Goal: Task Accomplishment & Management: Manage account settings

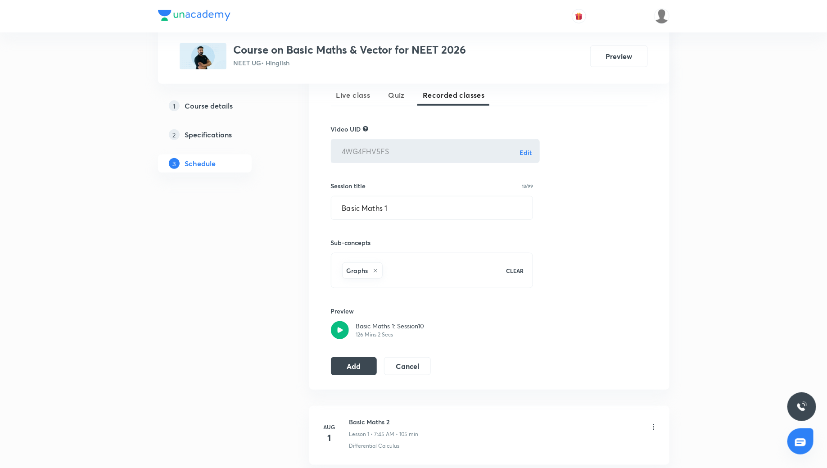
scroll to position [219, 0]
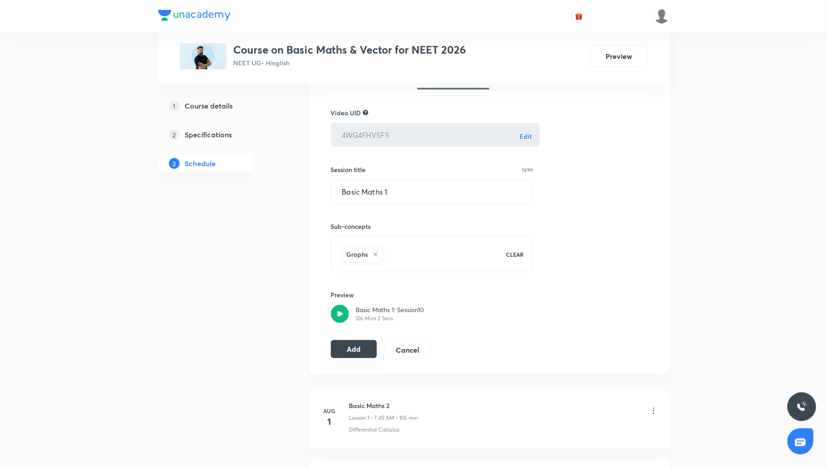
click at [363, 346] on button "Add" at bounding box center [354, 349] width 46 height 18
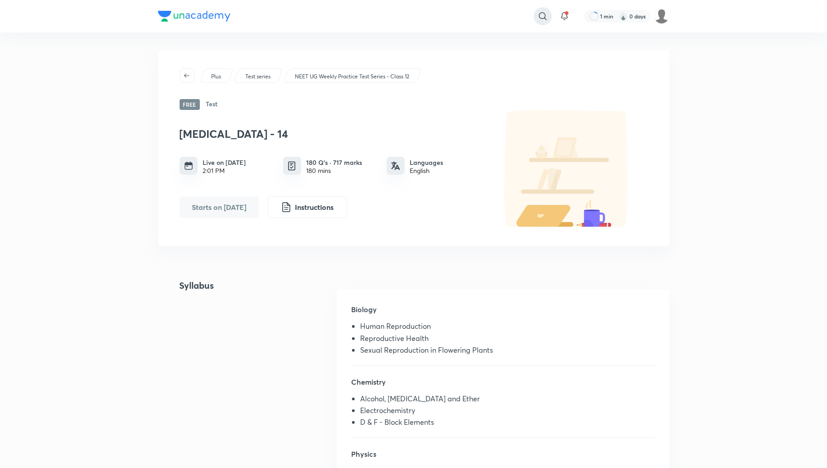
click at [548, 17] on icon at bounding box center [543, 16] width 11 height 11
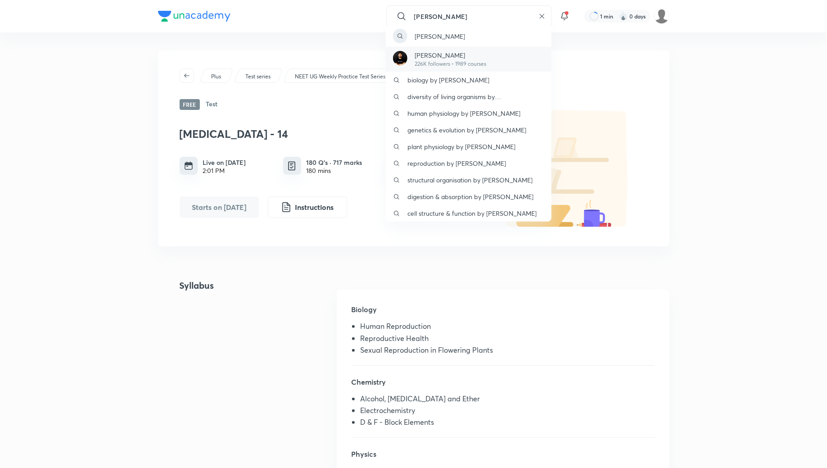
type input "[PERSON_NAME]"
click at [482, 54] on p "Pranav Pundarik" at bounding box center [451, 54] width 72 height 9
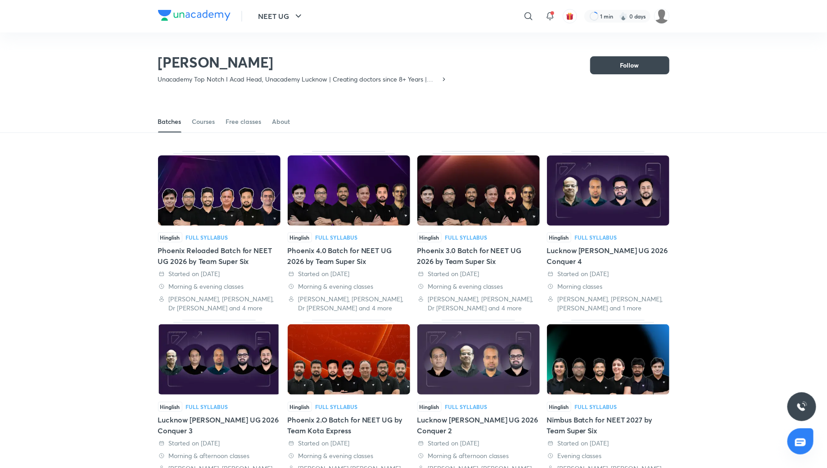
scroll to position [39, 0]
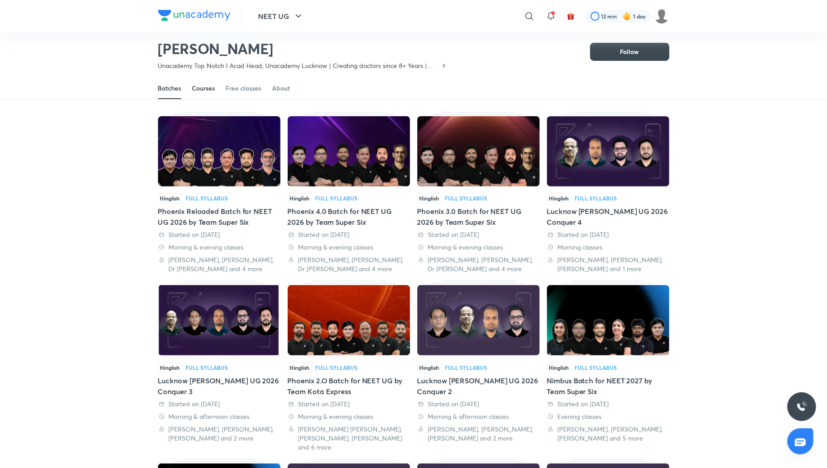
click at [204, 89] on div "Courses" at bounding box center [203, 88] width 23 height 9
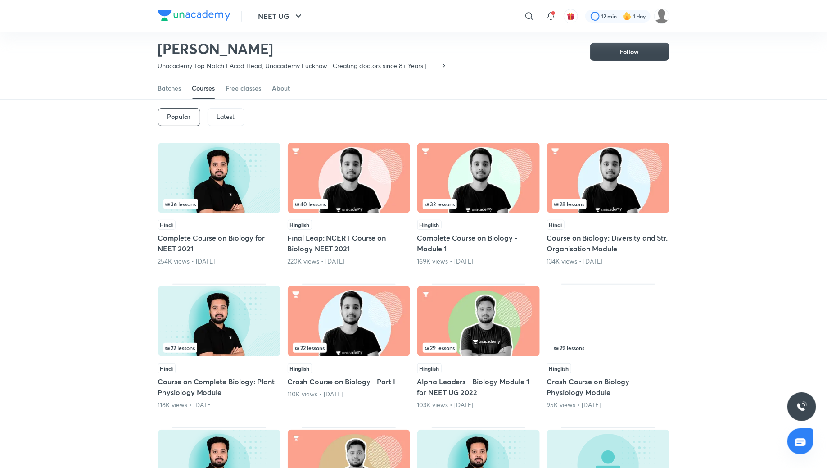
click at [230, 123] on div "Latest" at bounding box center [226, 117] width 37 height 18
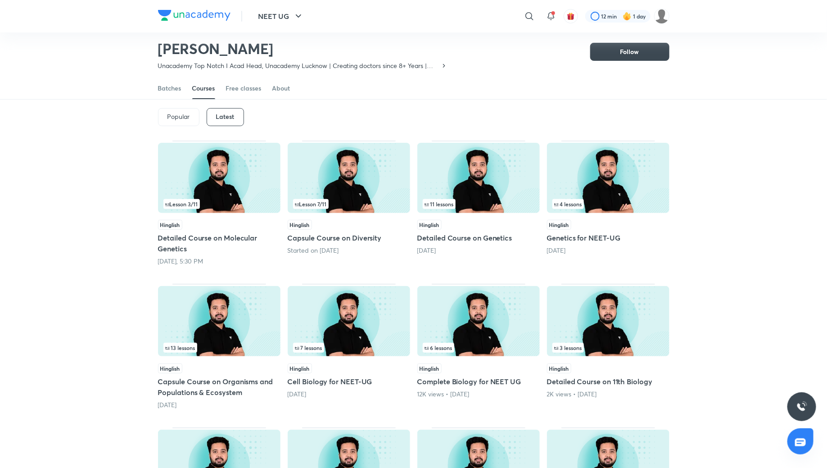
click at [218, 239] on h5 "Detailed Course on Molecular Genetics" at bounding box center [219, 243] width 123 height 22
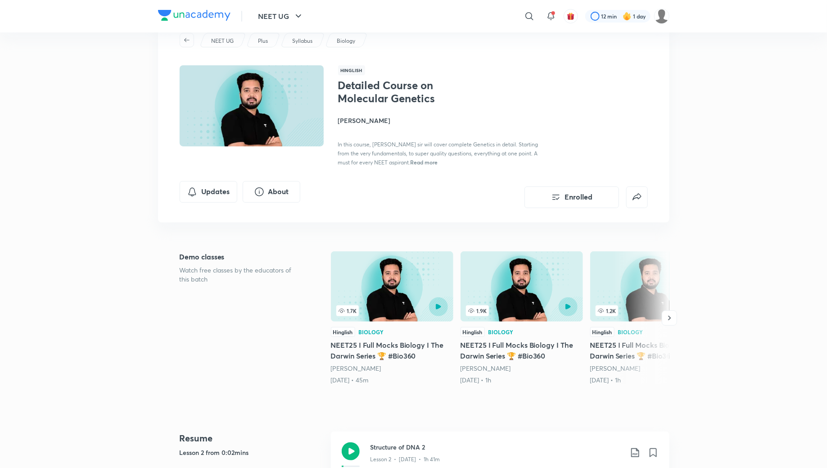
scroll to position [1, 0]
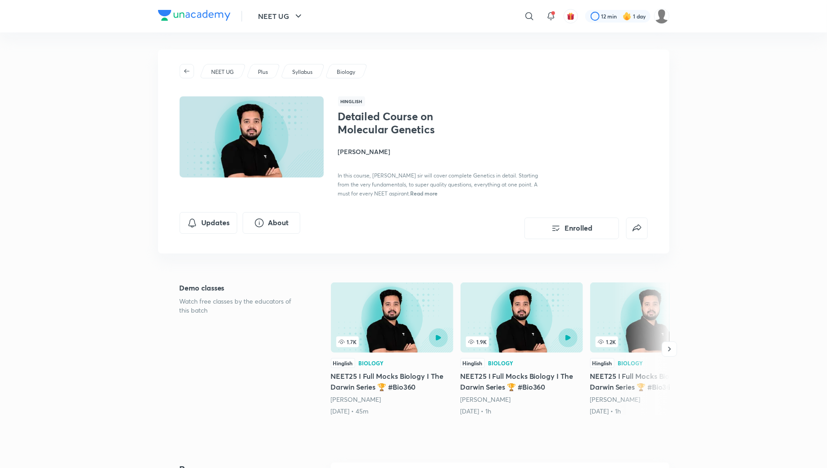
scroll to position [39, 0]
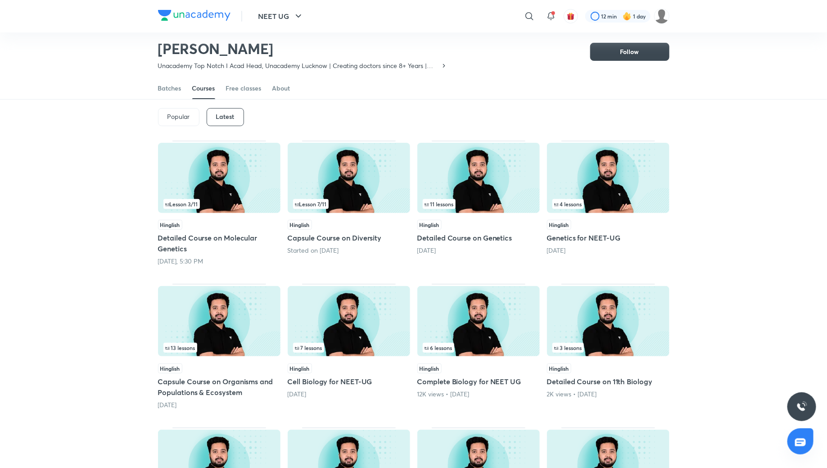
click at [338, 240] on h5 "Capsule Course on Diversity" at bounding box center [349, 237] width 123 height 11
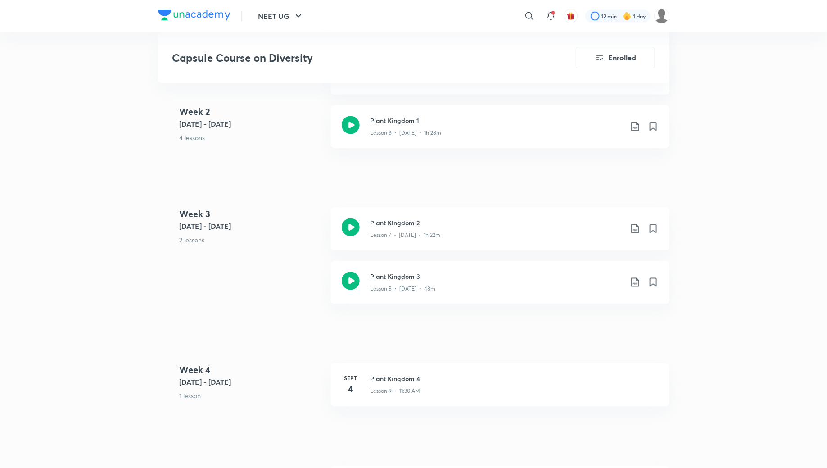
scroll to position [770, 0]
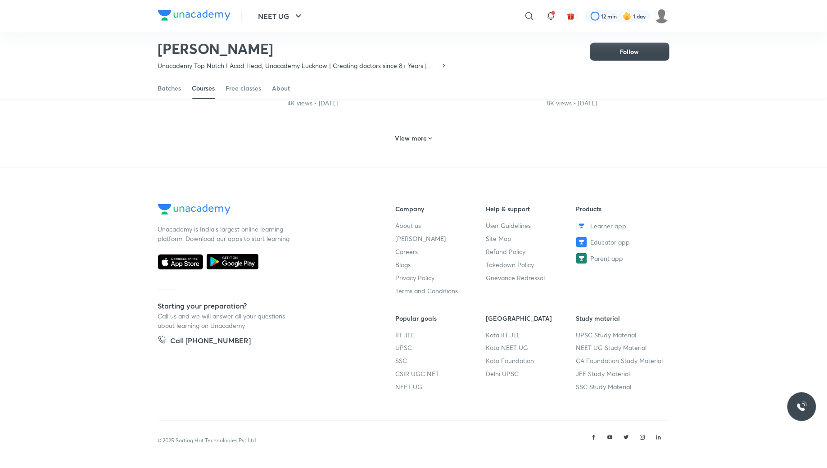
scroll to position [39, 0]
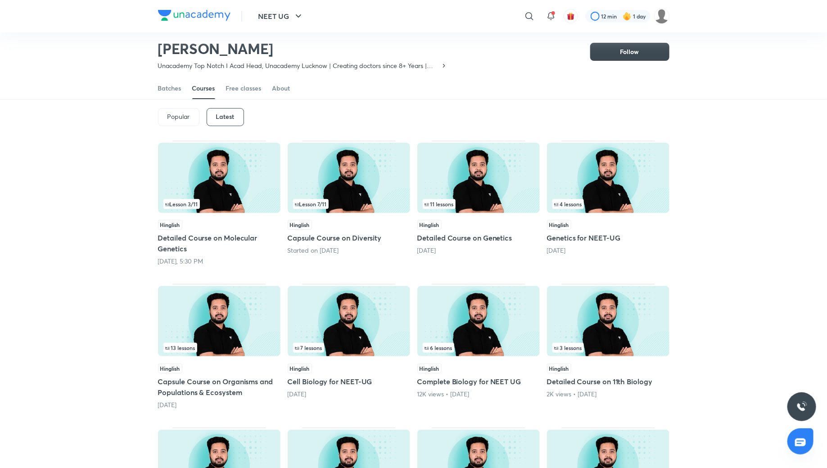
click at [224, 246] on h5 "Detailed Course on Molecular Genetics" at bounding box center [219, 243] width 123 height 22
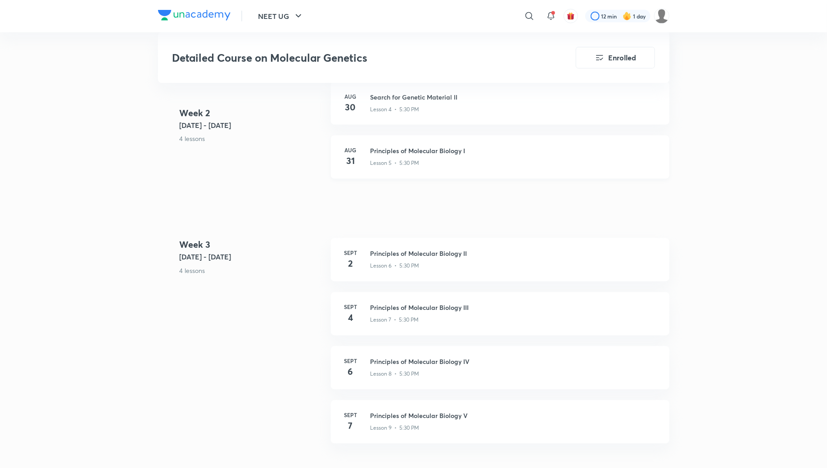
scroll to position [808, 0]
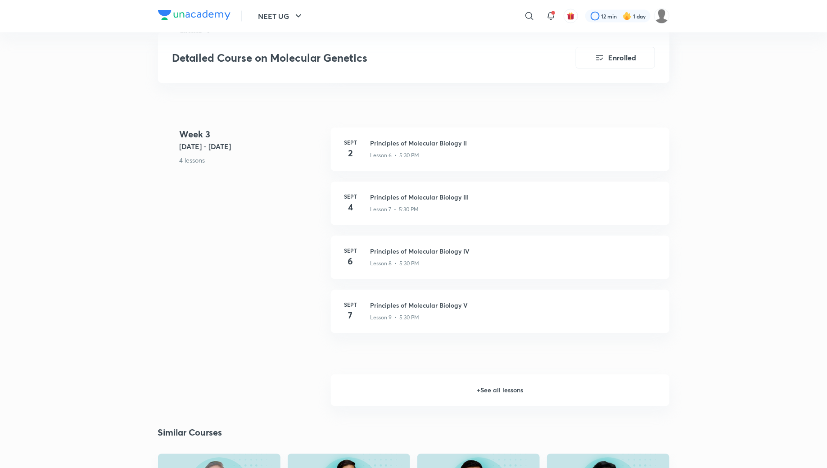
click at [496, 388] on h6 "+ See all lessons" at bounding box center [500, 391] width 339 height 32
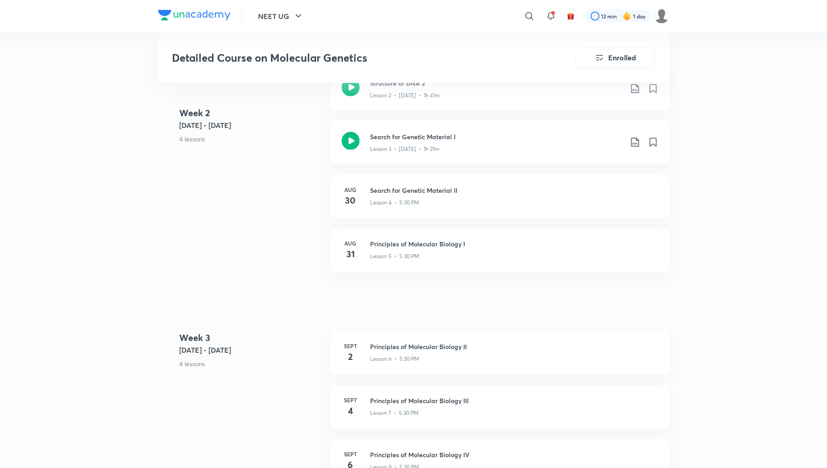
scroll to position [601, 0]
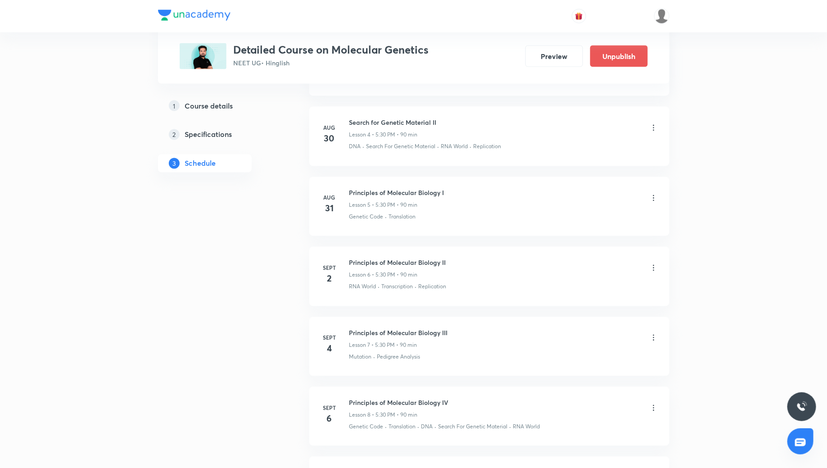
scroll to position [706, 0]
drag, startPoint x: 349, startPoint y: 122, endPoint x: 451, endPoint y: 118, distance: 101.9
click at [451, 119] on div "Search for Genetic Material II Lesson 4 • 5:30 PM • 90 min" at bounding box center [504, 129] width 309 height 21
copy h6 "Search for Genetic Material II"
click at [654, 120] on div "Search for Genetic Material II Lesson 4 • 5:30 PM • 90 min" at bounding box center [504, 129] width 309 height 21
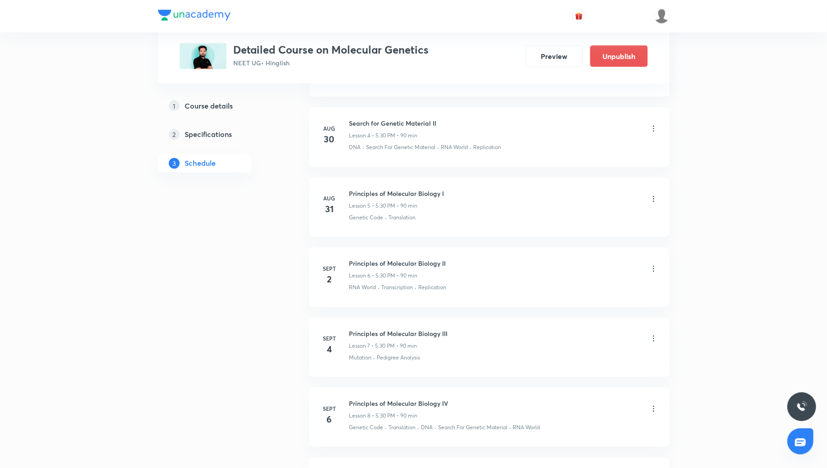
click at [654, 126] on icon at bounding box center [653, 129] width 1 height 6
click at [624, 160] on li "Delete" at bounding box center [608, 165] width 99 height 17
click at [546, 451] on button "Delete" at bounding box center [543, 449] width 79 height 22
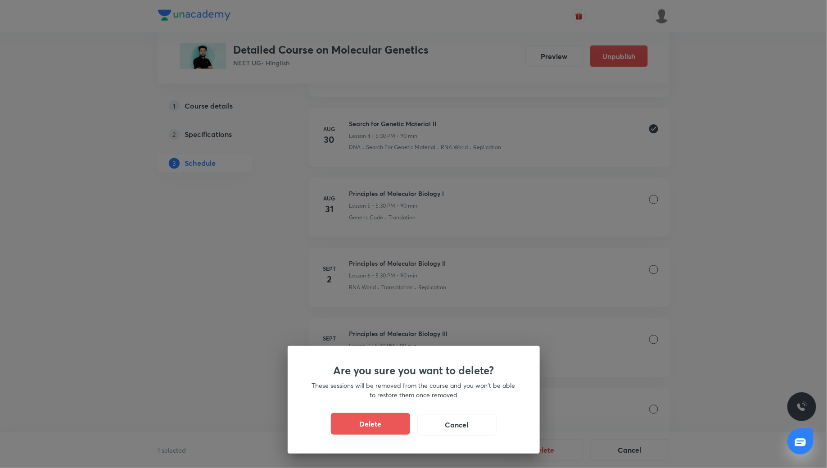
click at [368, 422] on button "Delete" at bounding box center [370, 424] width 79 height 22
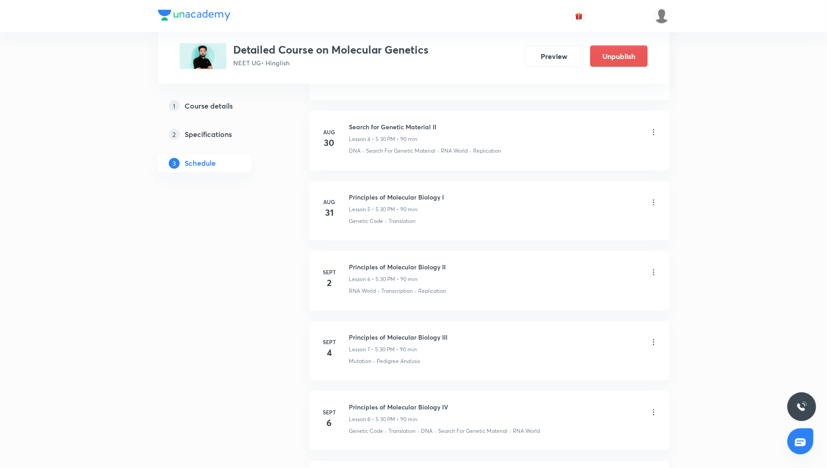
scroll to position [701, 0]
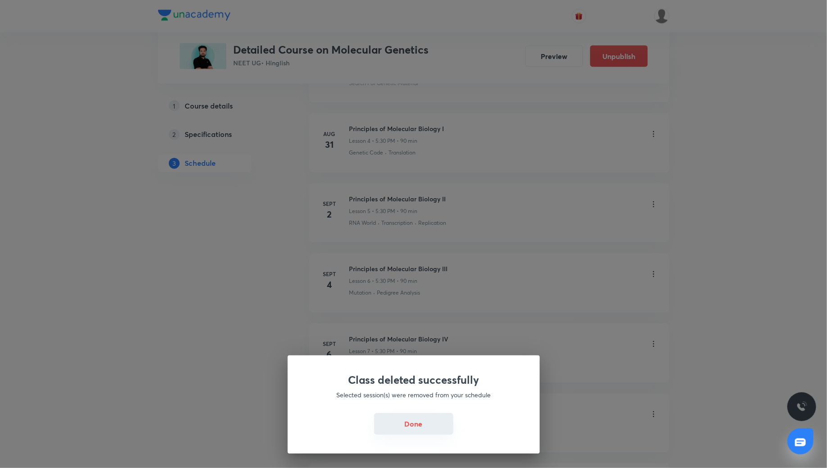
click at [407, 419] on button "Done" at bounding box center [413, 424] width 79 height 22
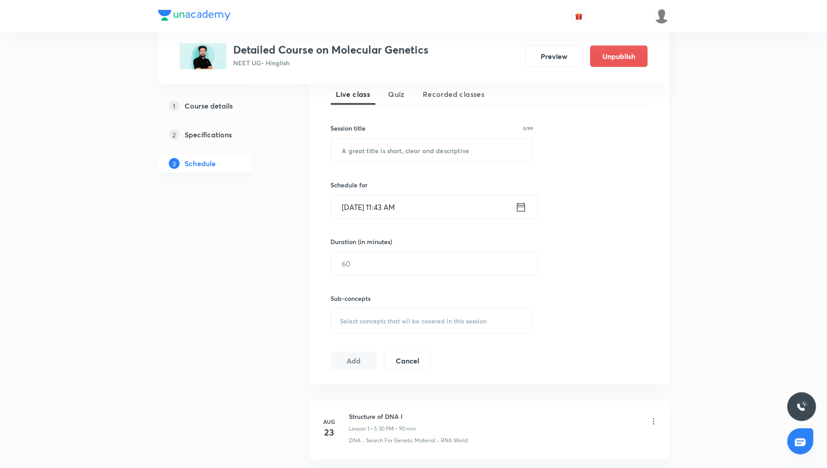
scroll to position [0, 0]
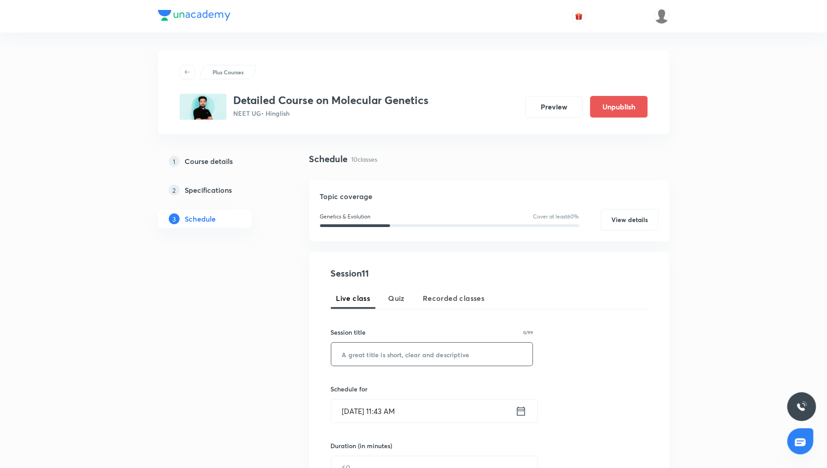
click at [370, 353] on input "text" at bounding box center [433, 354] width 202 height 23
paste input "Search for Genetic Material II"
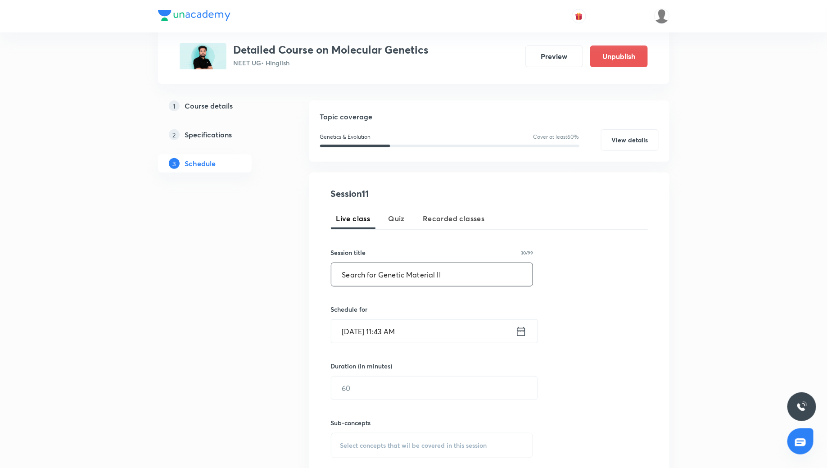
type input "Search for Genetic Material II"
click at [524, 327] on icon at bounding box center [521, 331] width 8 height 9
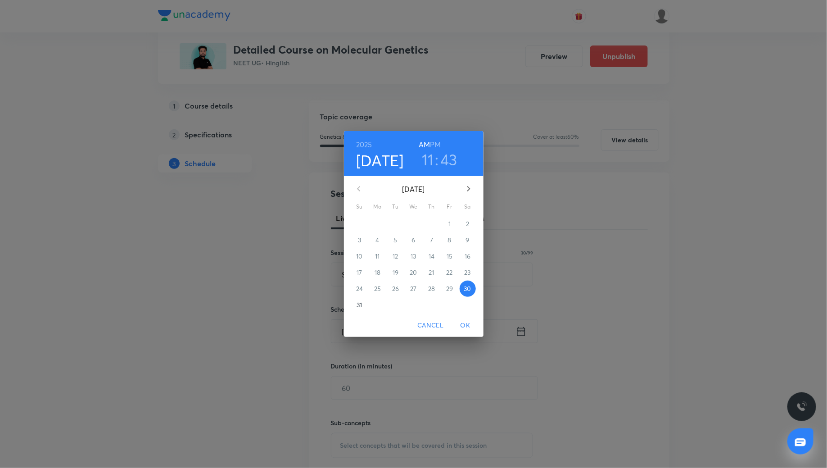
click at [433, 145] on h6 "PM" at bounding box center [435, 144] width 11 height 13
click at [431, 159] on h3 "11" at bounding box center [428, 159] width 12 height 19
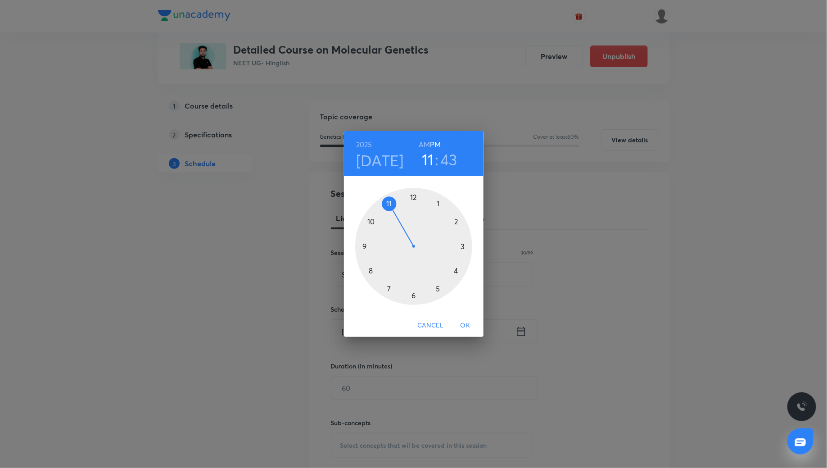
click at [437, 286] on div at bounding box center [413, 246] width 117 height 117
click at [413, 294] on div at bounding box center [413, 246] width 117 height 117
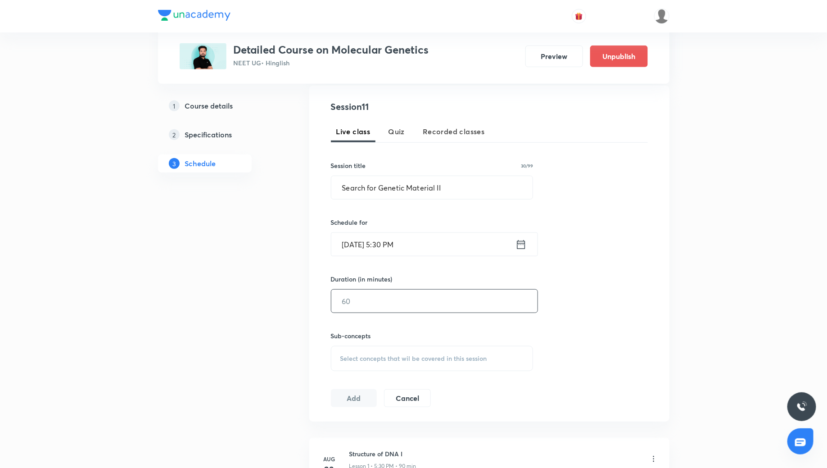
scroll to position [168, 0]
click at [413, 300] on input "text" at bounding box center [435, 299] width 206 height 23
type input "90"
click at [378, 355] on span "Select concepts that wil be covered in this session" at bounding box center [414, 357] width 147 height 7
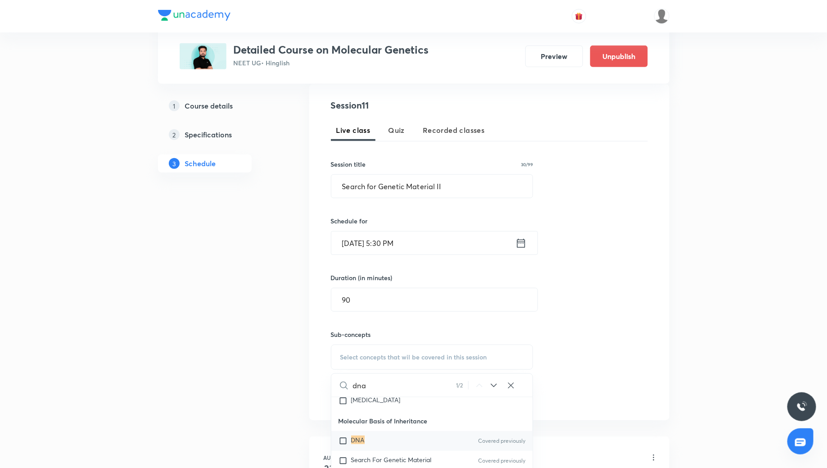
scroll to position [310, 0]
type input "dna"
click at [383, 428] on div "DNA Covered previously" at bounding box center [433, 435] width 202 height 20
checkbox input "true"
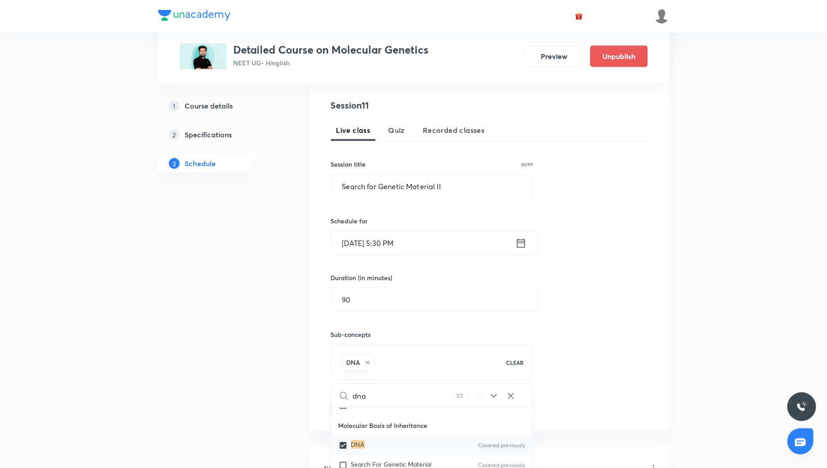
click at [410, 365] on div "DNA" at bounding box center [419, 362] width 156 height 20
click at [407, 356] on div "DNA" at bounding box center [419, 362] width 156 height 20
click at [388, 400] on input "dna" at bounding box center [404, 395] width 103 height 23
type input "dn"
checkbox input "true"
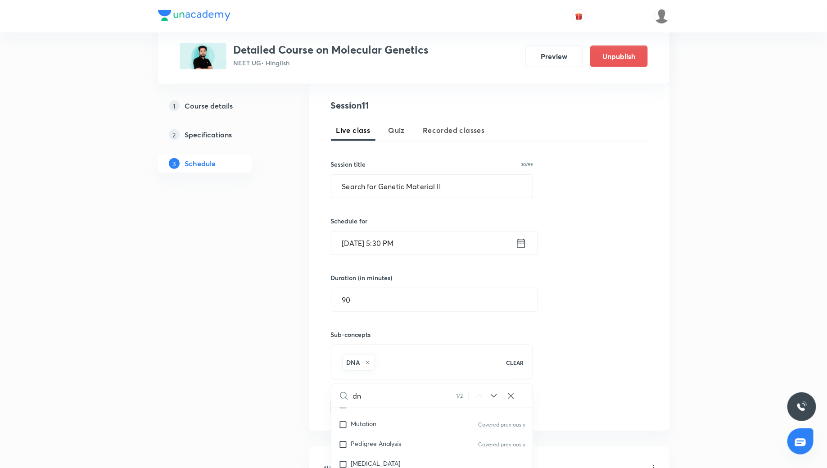
type input "d"
checkbox input "true"
type input "g"
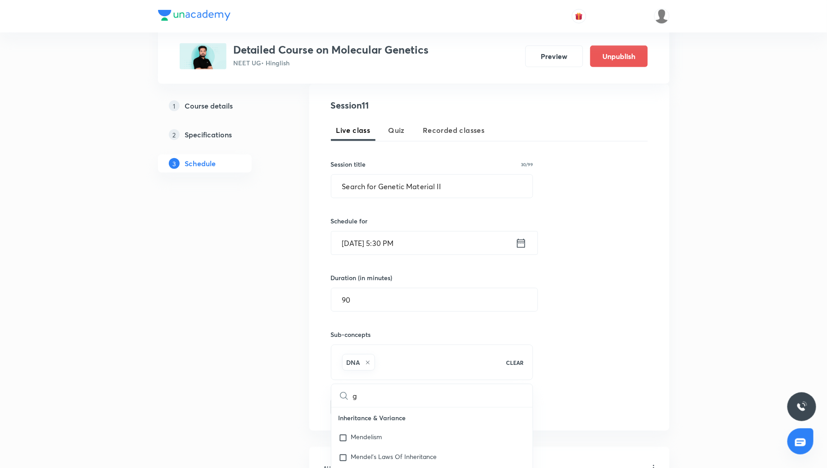
checkbox input "true"
type input "ge"
checkbox input "true"
type input "gen"
checkbox input "true"
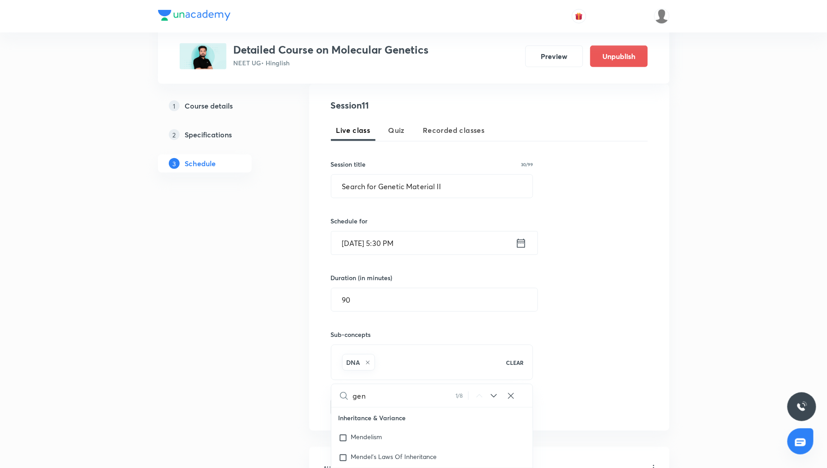
type input "gene"
checkbox input "true"
type input "genet"
checkbox input "true"
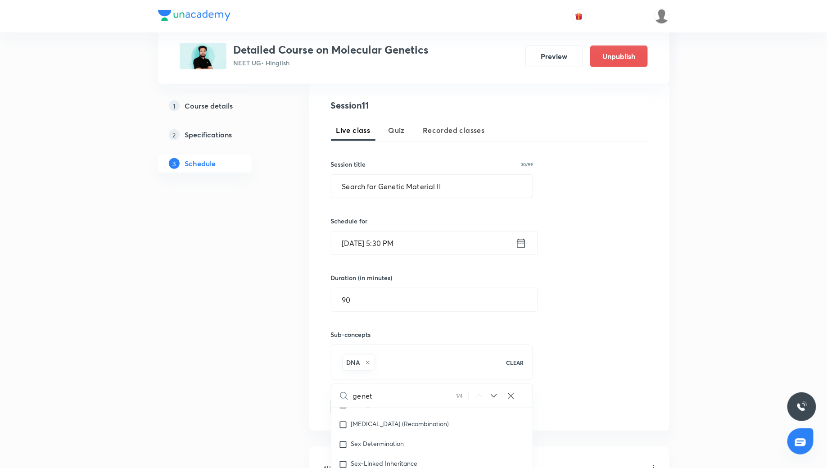
type input "geneti"
checkbox input "true"
type input "genetic"
checkbox input "true"
type input "genetic"
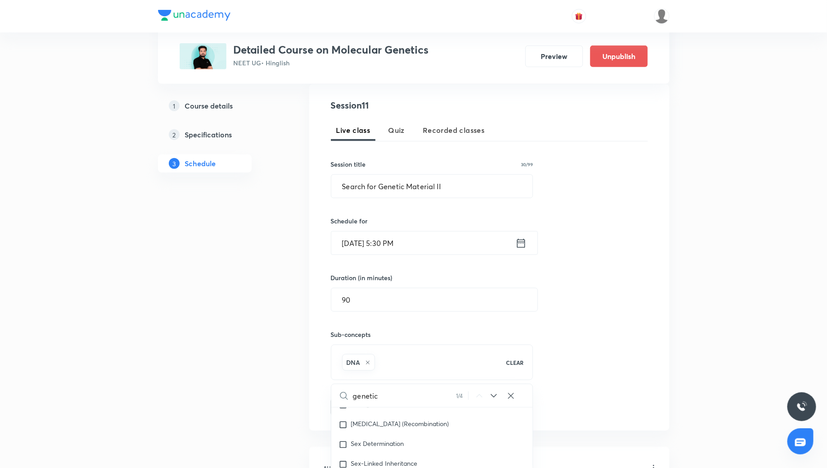
checkbox input "true"
type input "genetic m"
checkbox input "true"
type input "genetic ma"
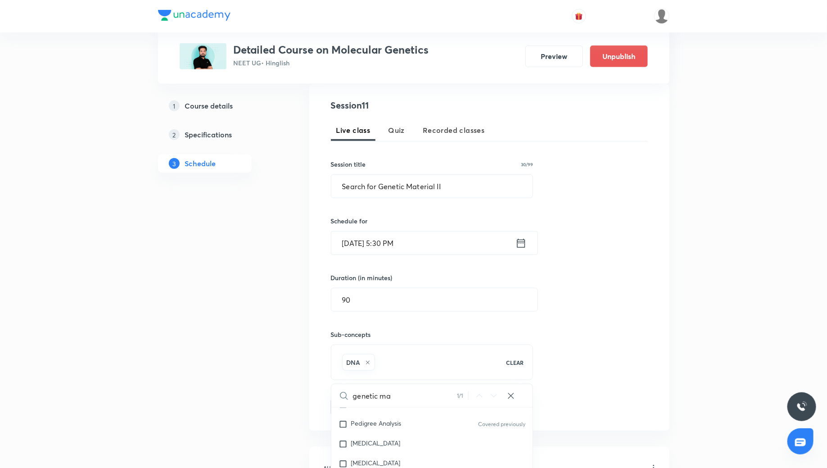
checkbox input "true"
type input "genetic mat"
checkbox input "true"
type input "genetic mate"
checkbox input "true"
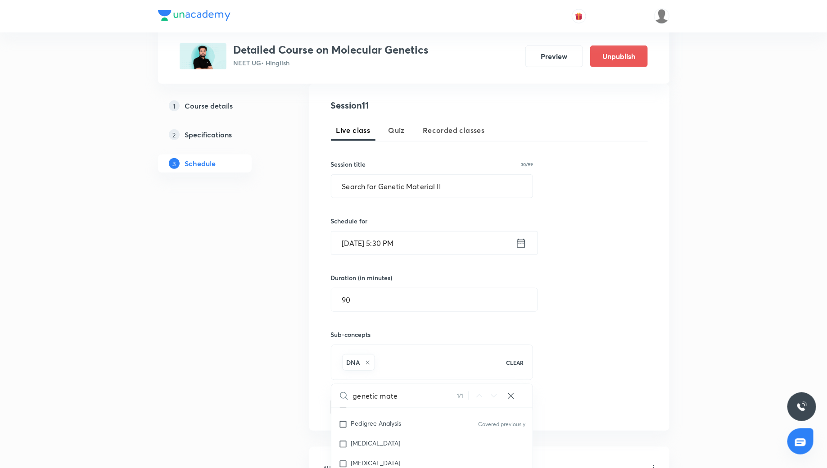
type input "genetic mater"
checkbox input "true"
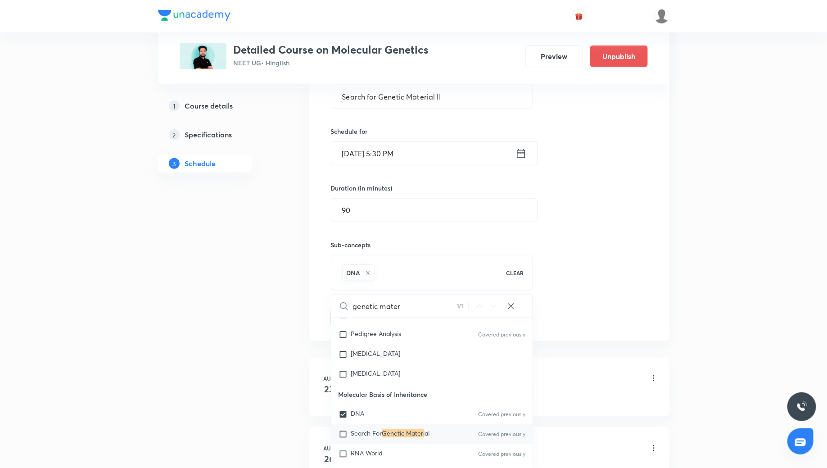
scroll to position [260, 0]
type input "genetic mater"
click at [359, 430] on span "Search For" at bounding box center [366, 430] width 31 height 9
checkbox input "true"
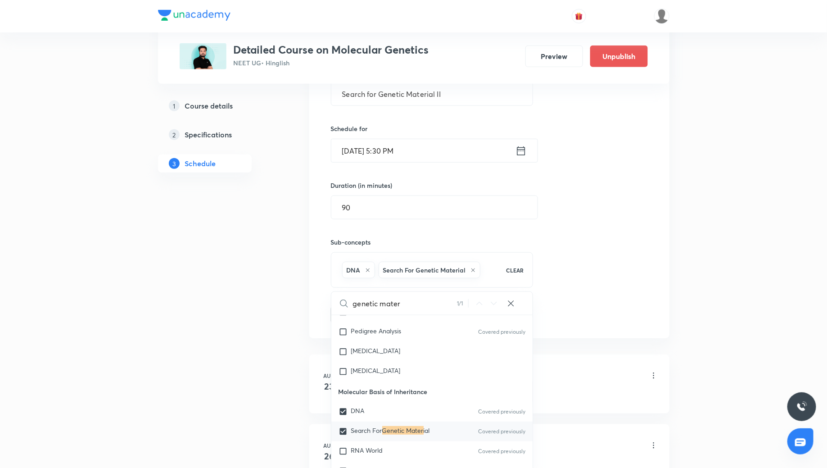
click at [508, 301] on icon at bounding box center [511, 303] width 9 height 9
checkbox input "true"
click at [408, 300] on input "text" at bounding box center [443, 303] width 180 height 23
type input "r"
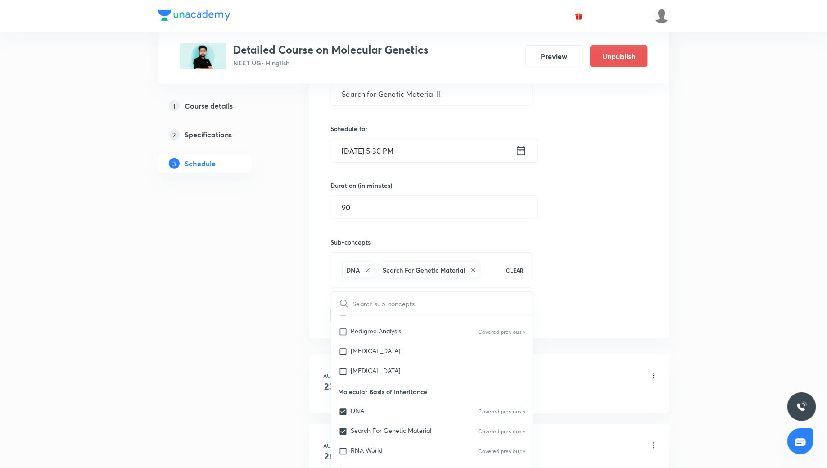
checkbox input "true"
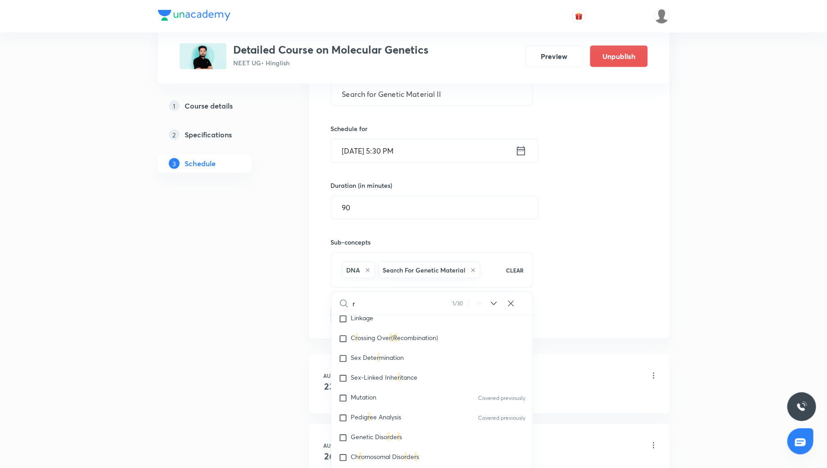
type input "ra"
checkbox input "true"
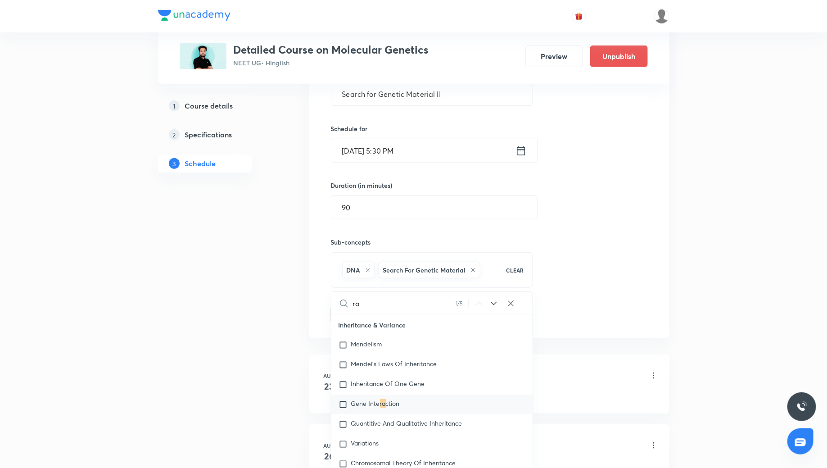
scroll to position [0, 0]
type input "ran"
checkbox input "true"
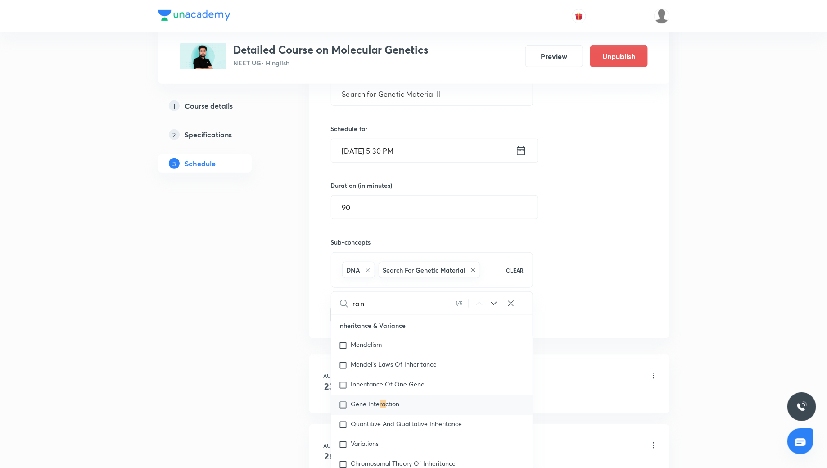
checkbox input "true"
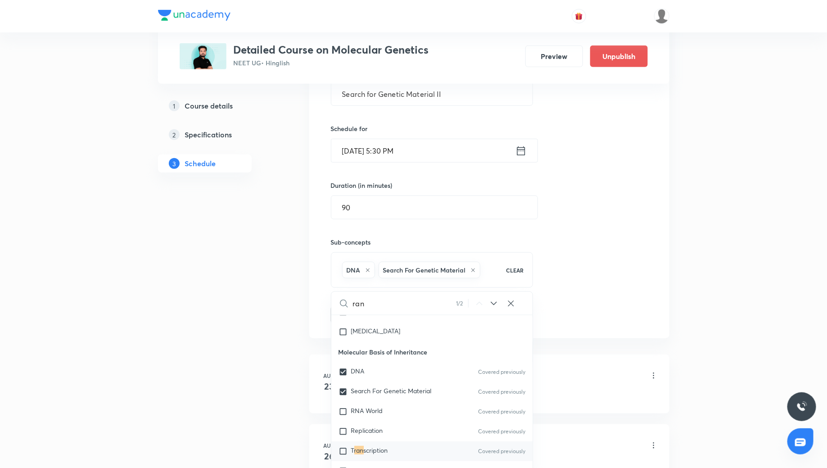
type input "rana"
checkbox input "true"
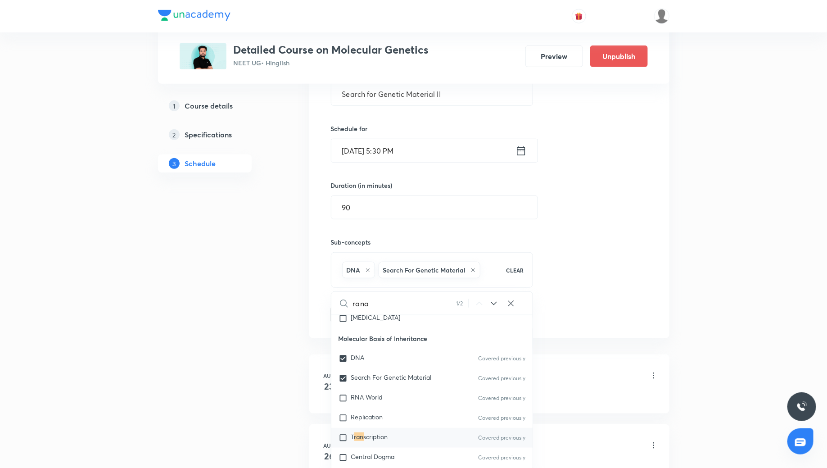
checkbox input "true"
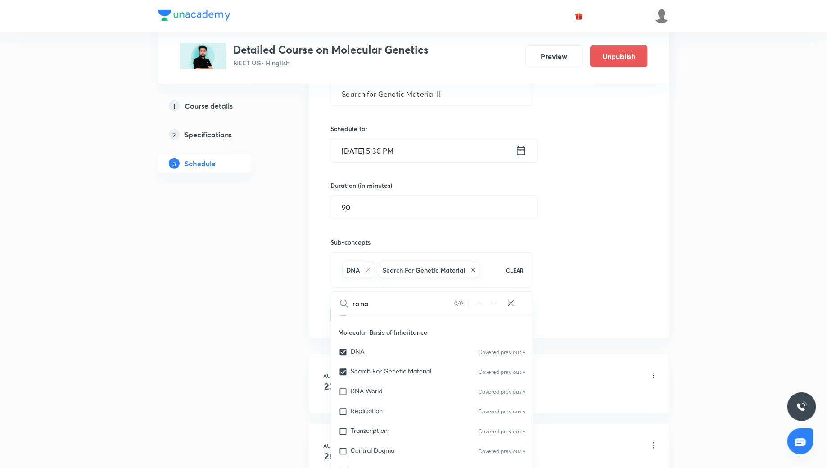
type input "ran"
checkbox input "true"
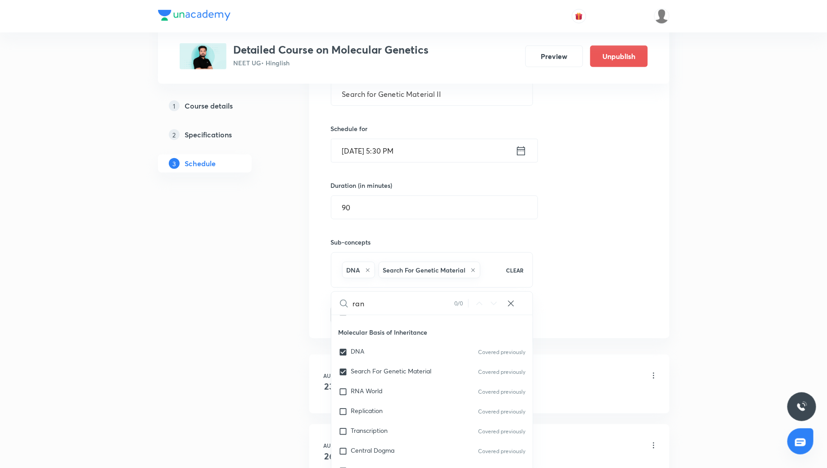
type input "ra"
checkbox input "true"
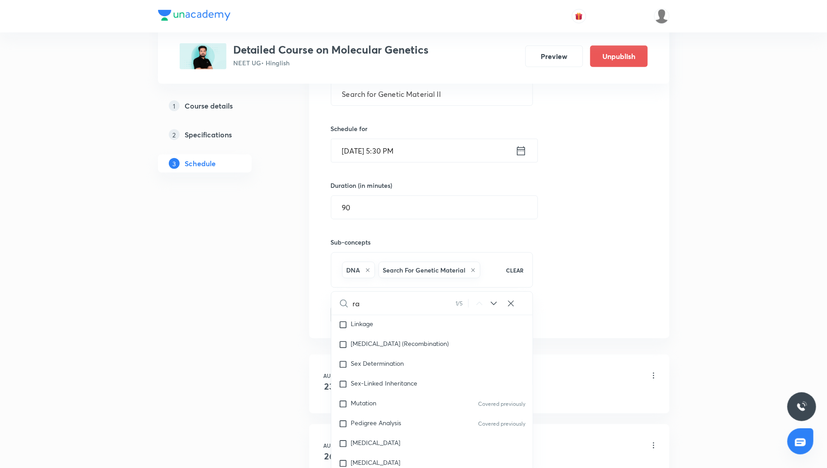
type input "r"
checkbox input "true"
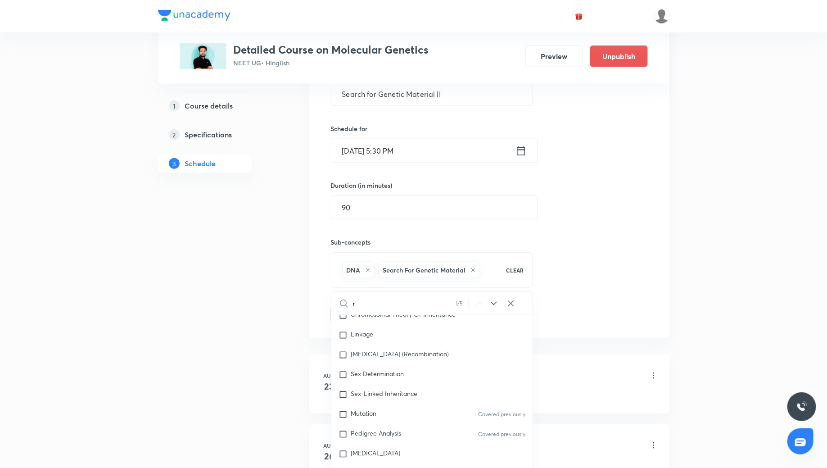
checkbox input "true"
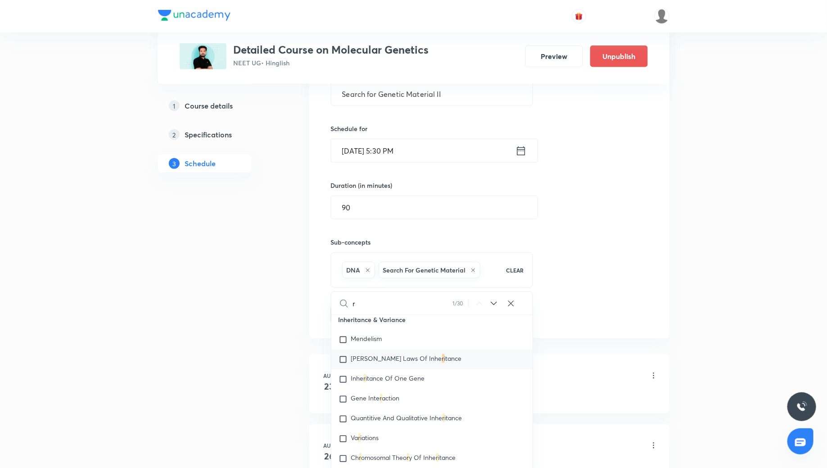
scroll to position [0, 0]
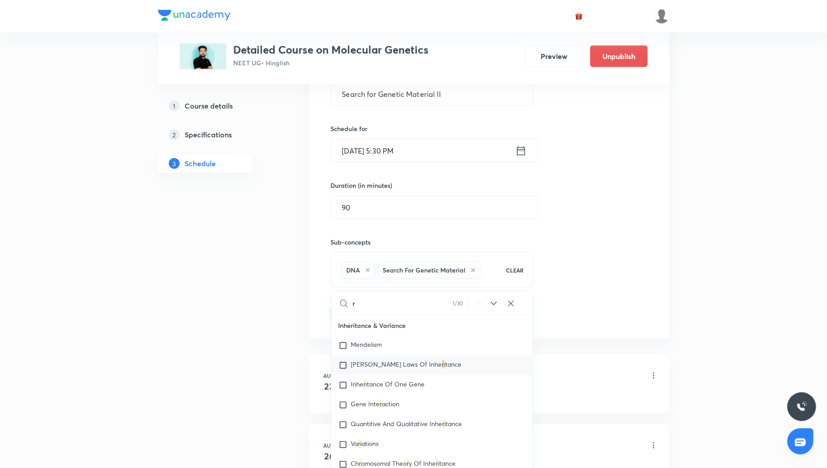
type input "rn"
checkbox input "true"
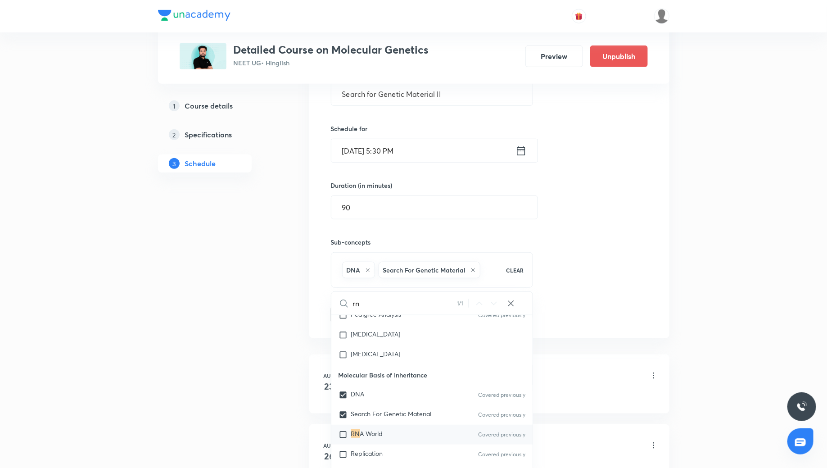
type input "rna"
checkbox input "true"
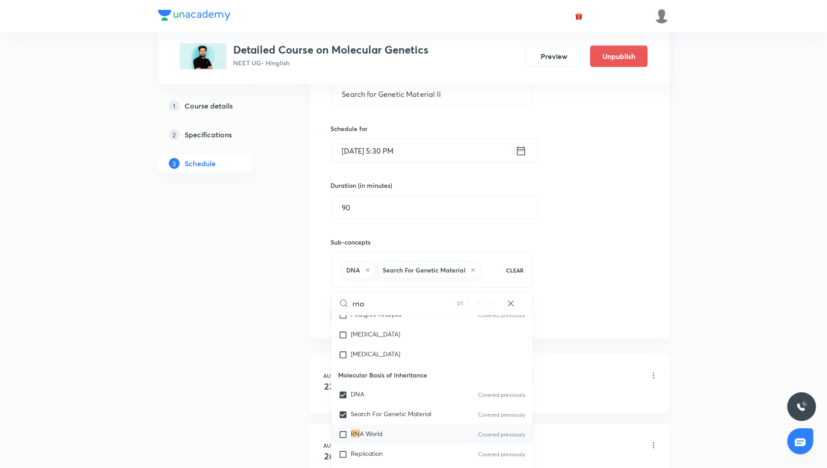
scroll to position [271, 0]
type input "rna"
click at [387, 425] on div "RNA World Covered previously" at bounding box center [433, 432] width 202 height 20
checkbox input "true"
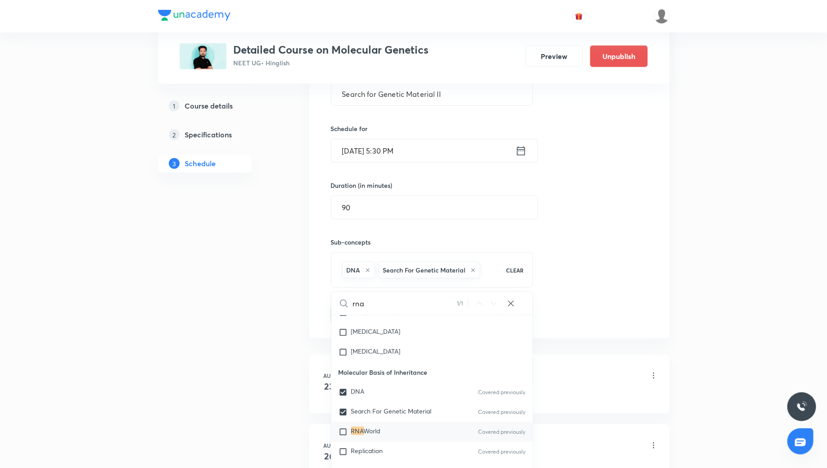
checkbox input "true"
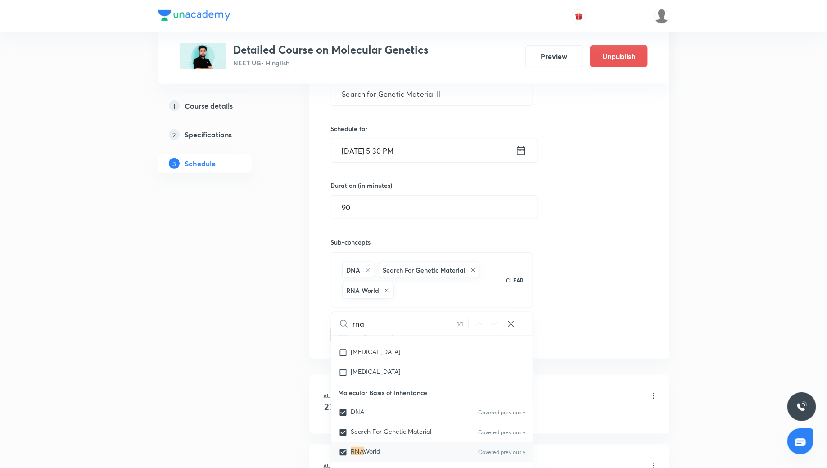
click at [582, 329] on div "Session 11 Live class Quiz Recorded classes Session title 30/99 Search for Gene…" at bounding box center [489, 175] width 317 height 338
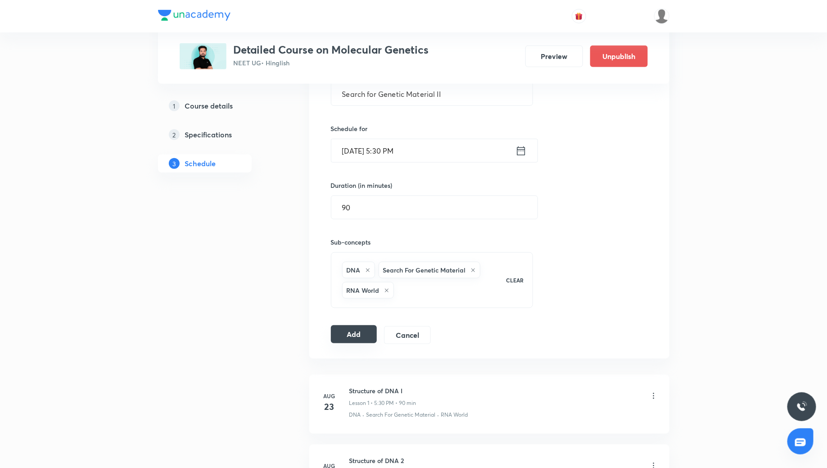
click at [369, 336] on button "Add" at bounding box center [354, 334] width 46 height 18
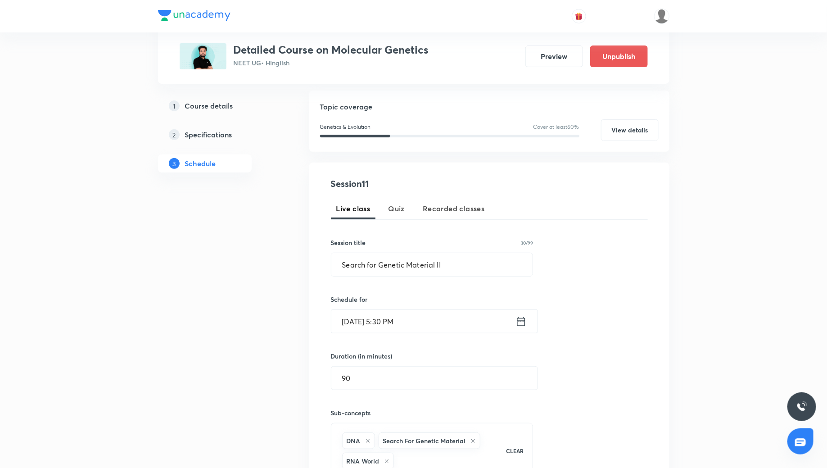
scroll to position [0, 0]
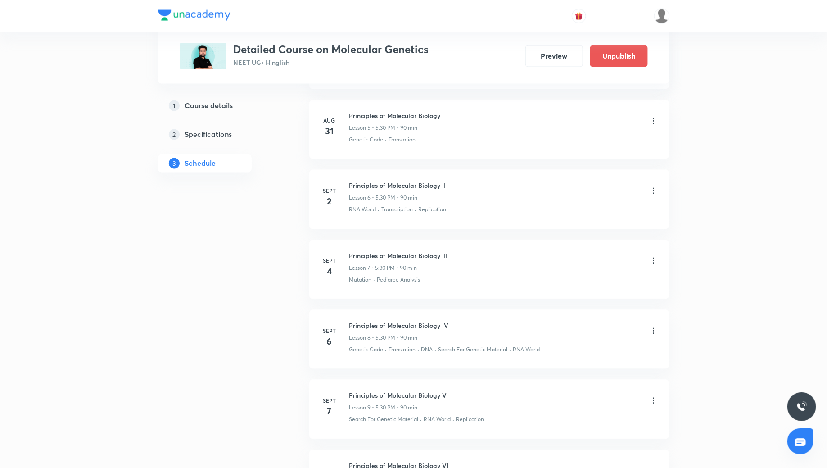
scroll to position [821, 0]
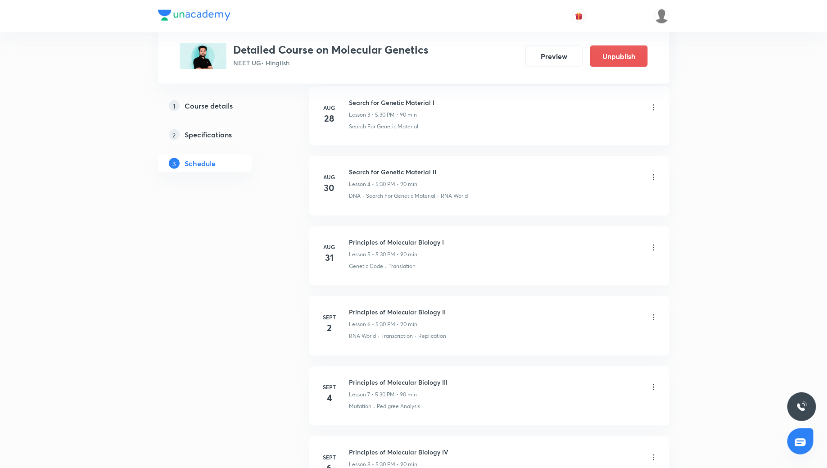
scroll to position [657, 0]
click at [540, 60] on button "Preview" at bounding box center [555, 56] width 58 height 22
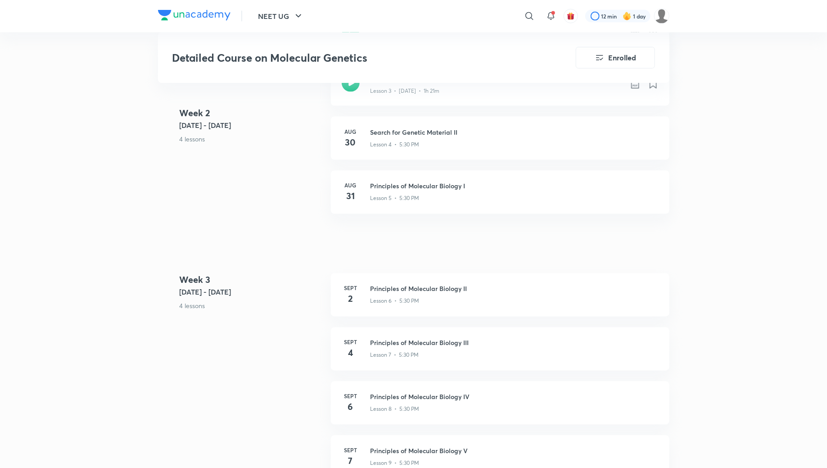
scroll to position [643, 0]
